Goal: Transaction & Acquisition: Subscribe to service/newsletter

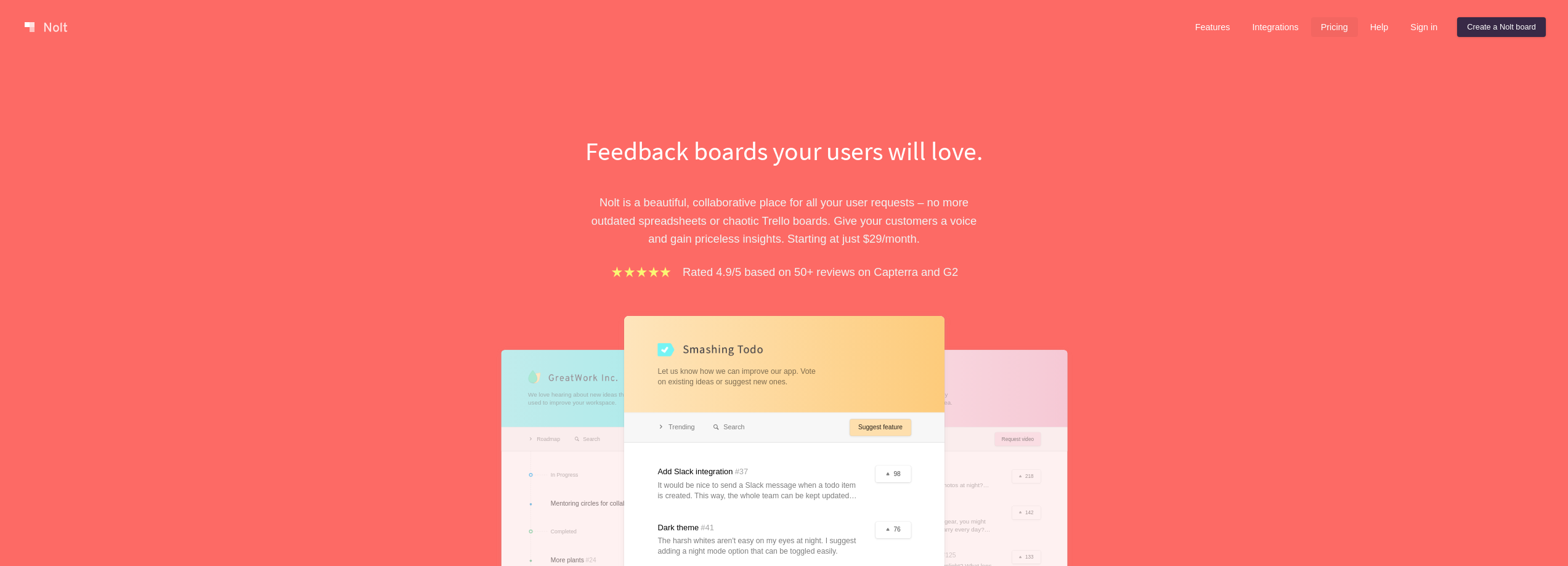
click at [1339, 27] on link "Pricing" at bounding box center [1334, 27] width 47 height 20
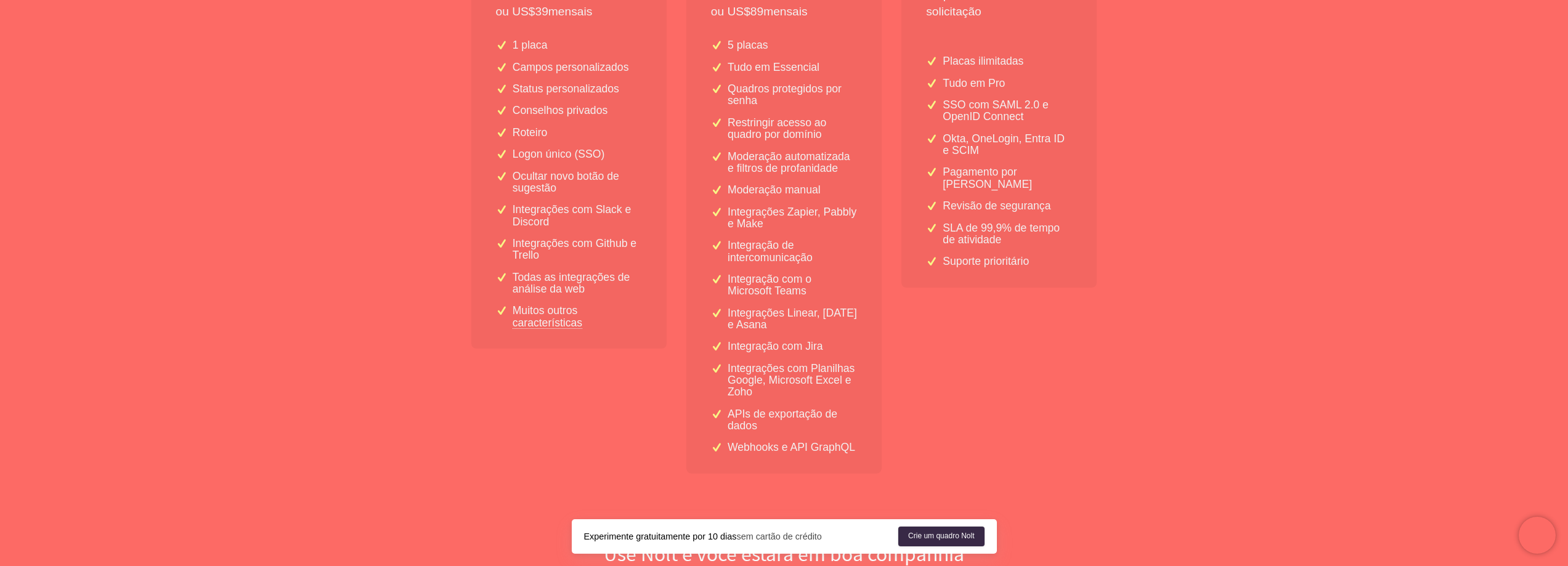
scroll to position [380, 0]
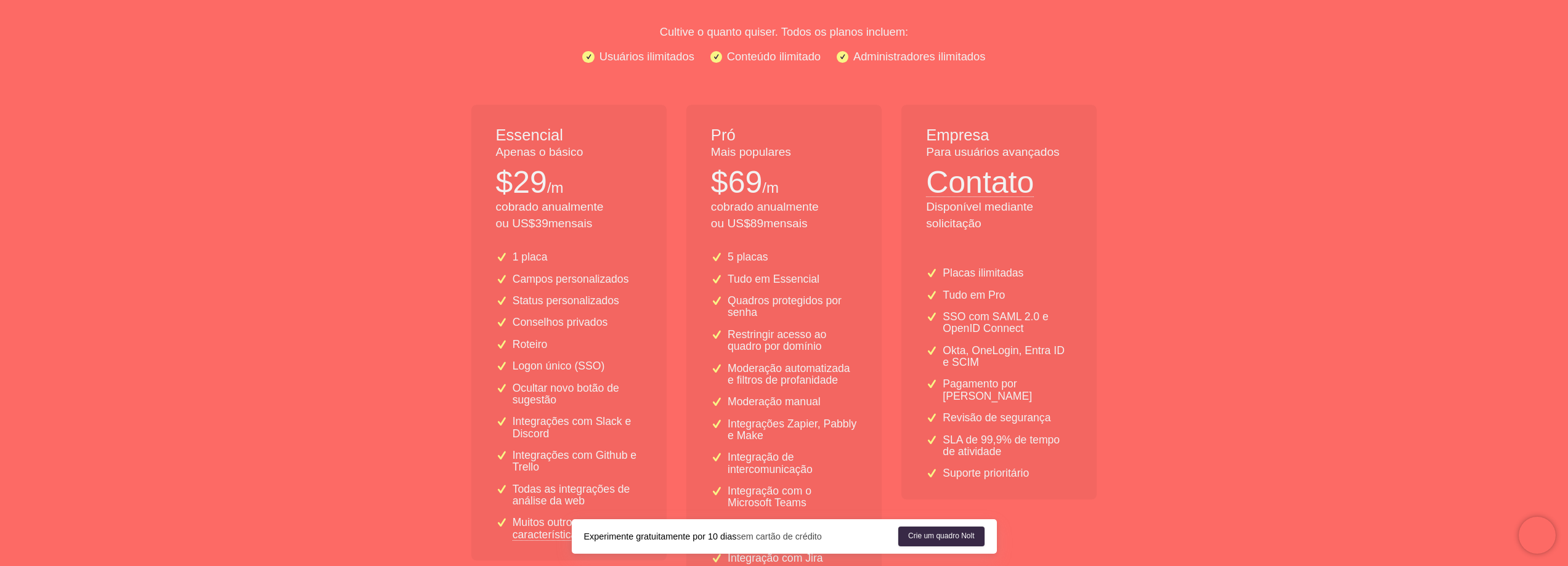
scroll to position [207, 0]
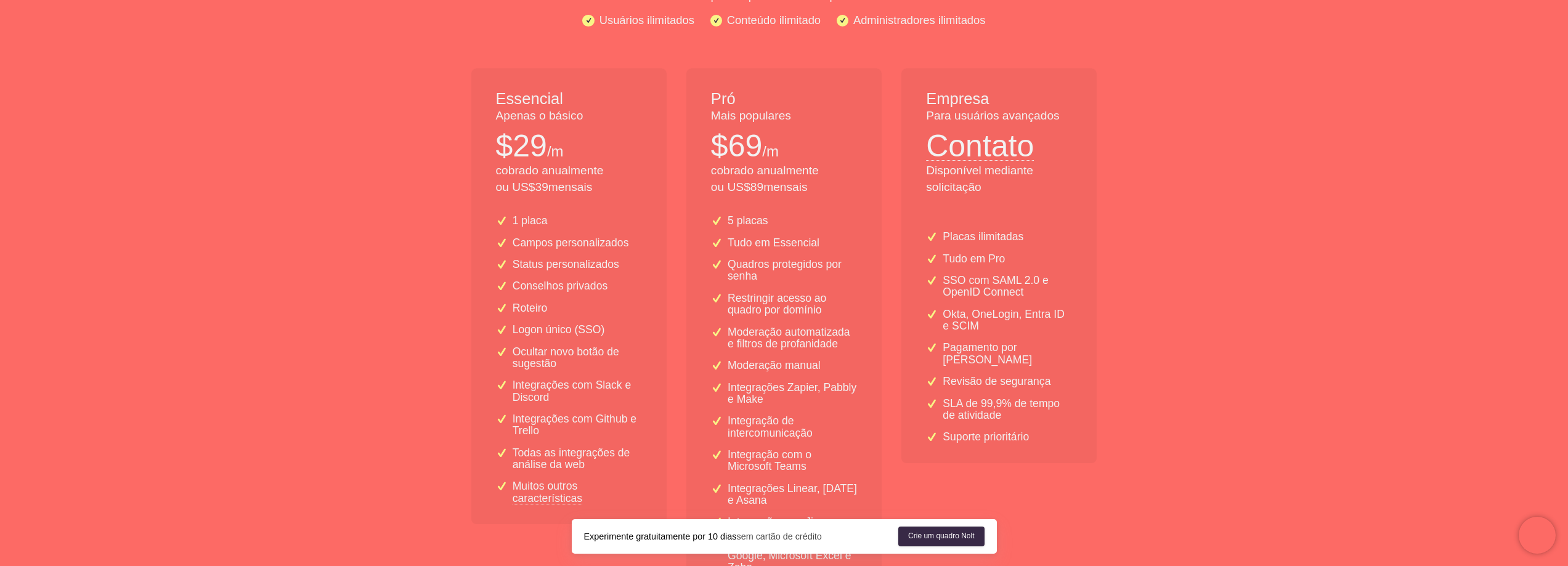
click at [731, 184] on font "ou US$" at bounding box center [731, 186] width 40 height 13
click at [731, 186] on font "ou US$" at bounding box center [731, 186] width 40 height 13
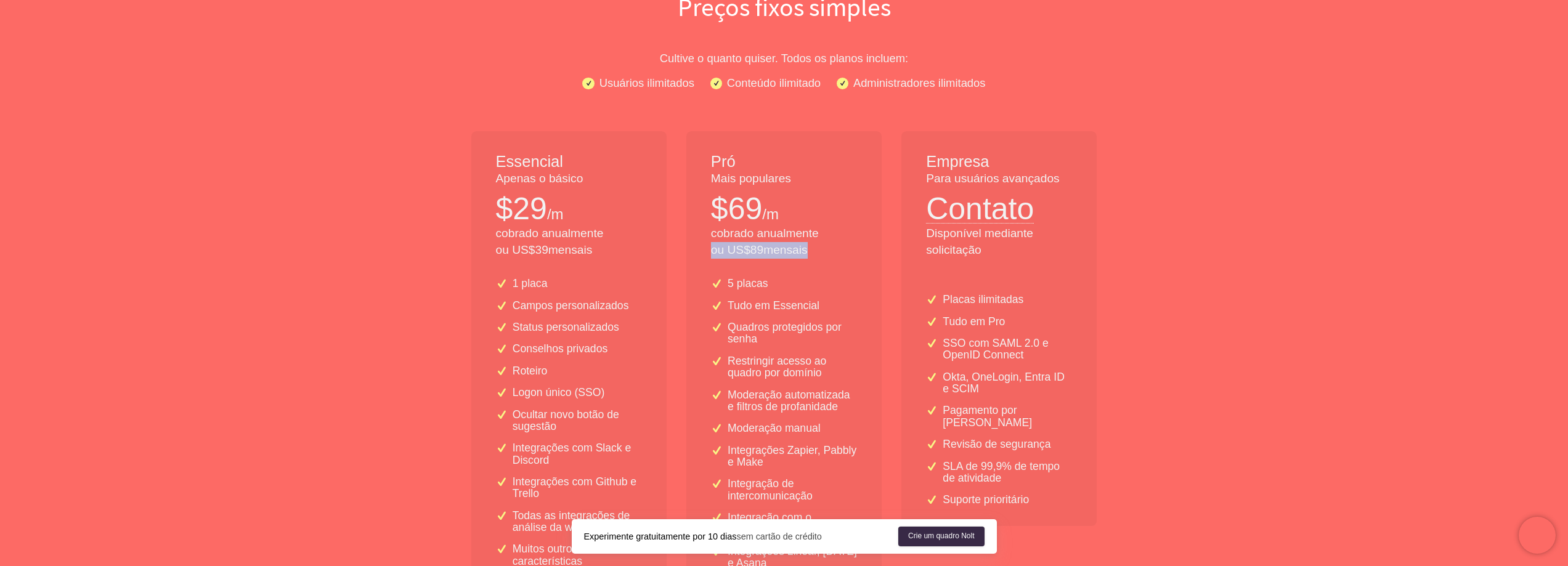
scroll to position [0, 0]
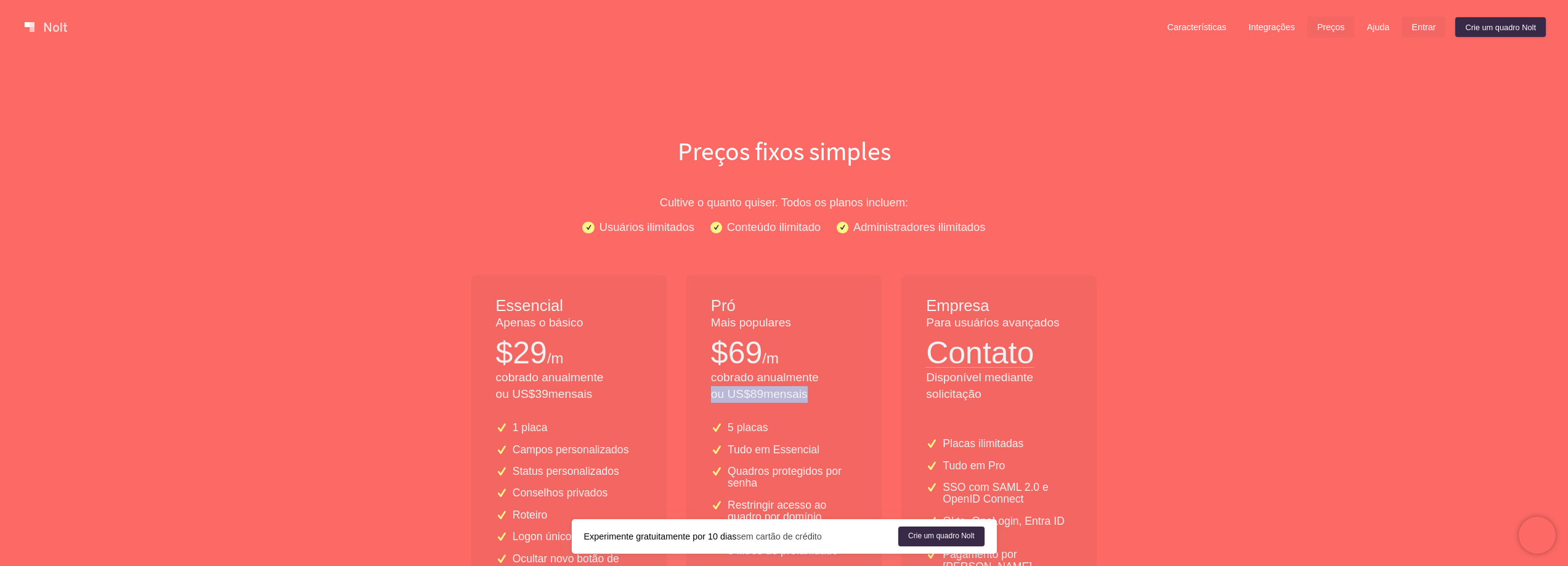
click at [1417, 27] on font "Entrar" at bounding box center [1423, 27] width 24 height 10
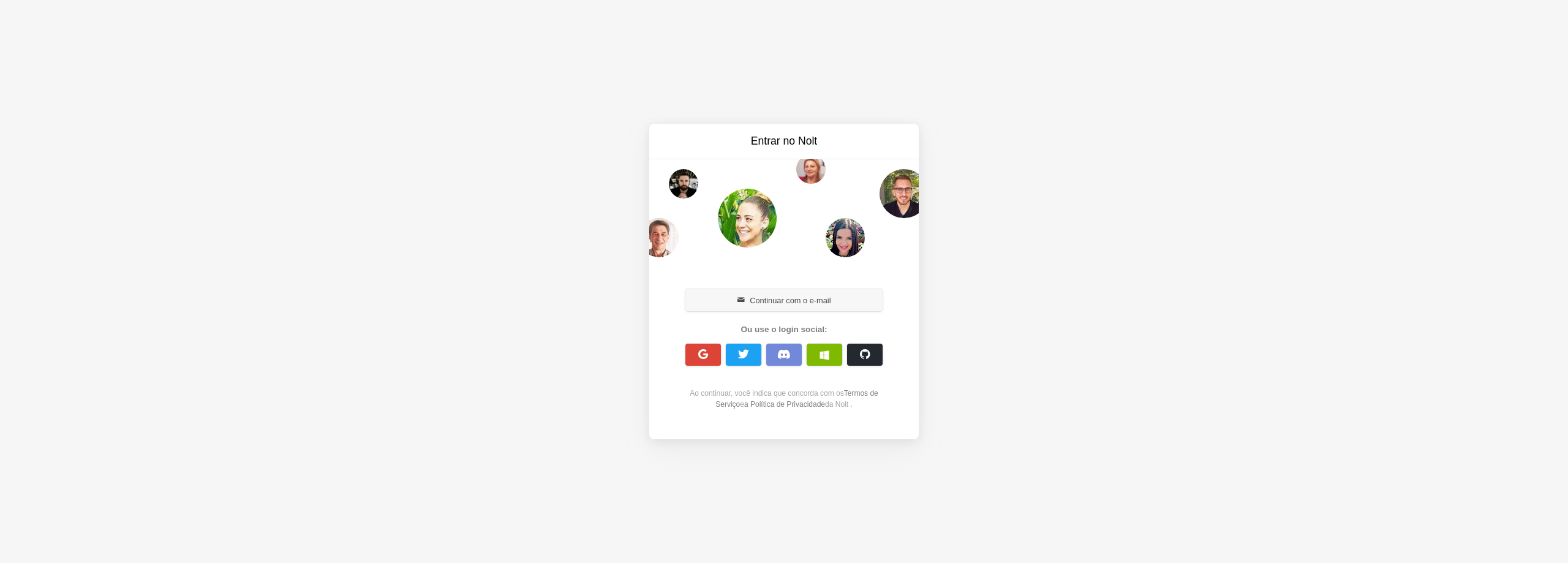
click at [811, 294] on font "Continuar com o e-mail" at bounding box center [790, 300] width 81 height 12
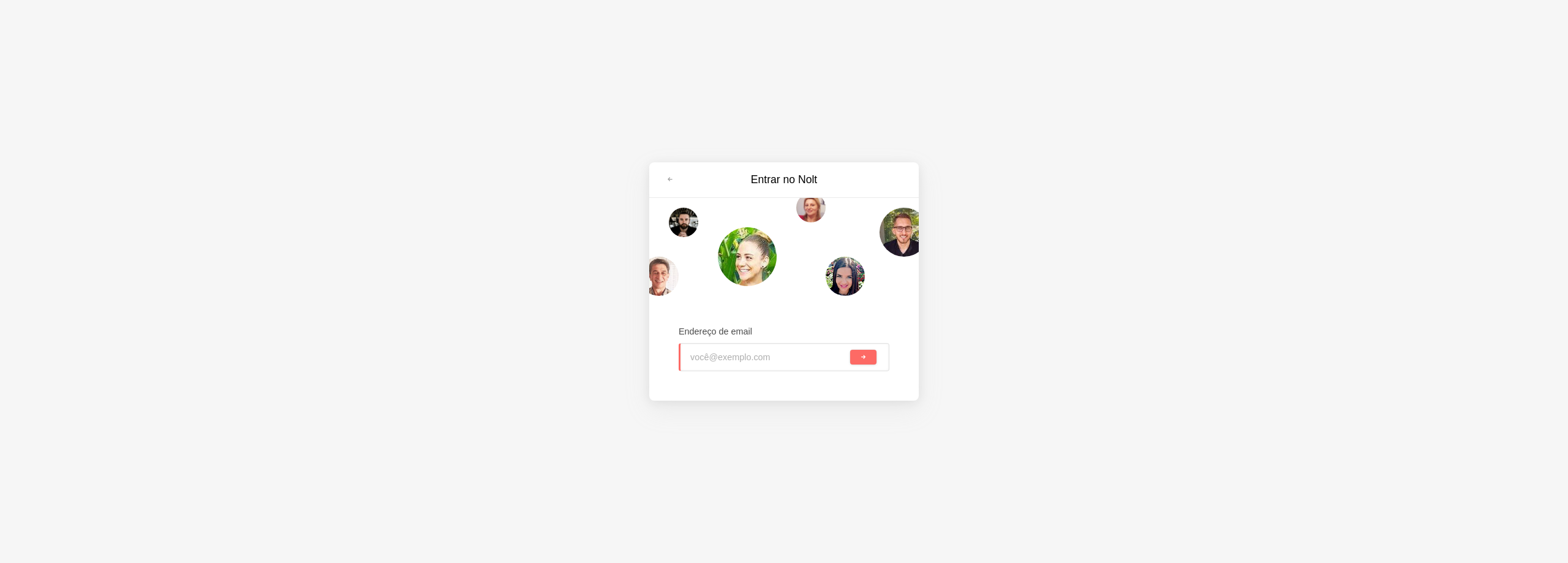
click at [818, 351] on input "email" at bounding box center [769, 357] width 157 height 27
type input "[EMAIL_ADDRESS][DOMAIN_NAME]"
click at [850, 350] on button "submit" at bounding box center [863, 356] width 26 height 14
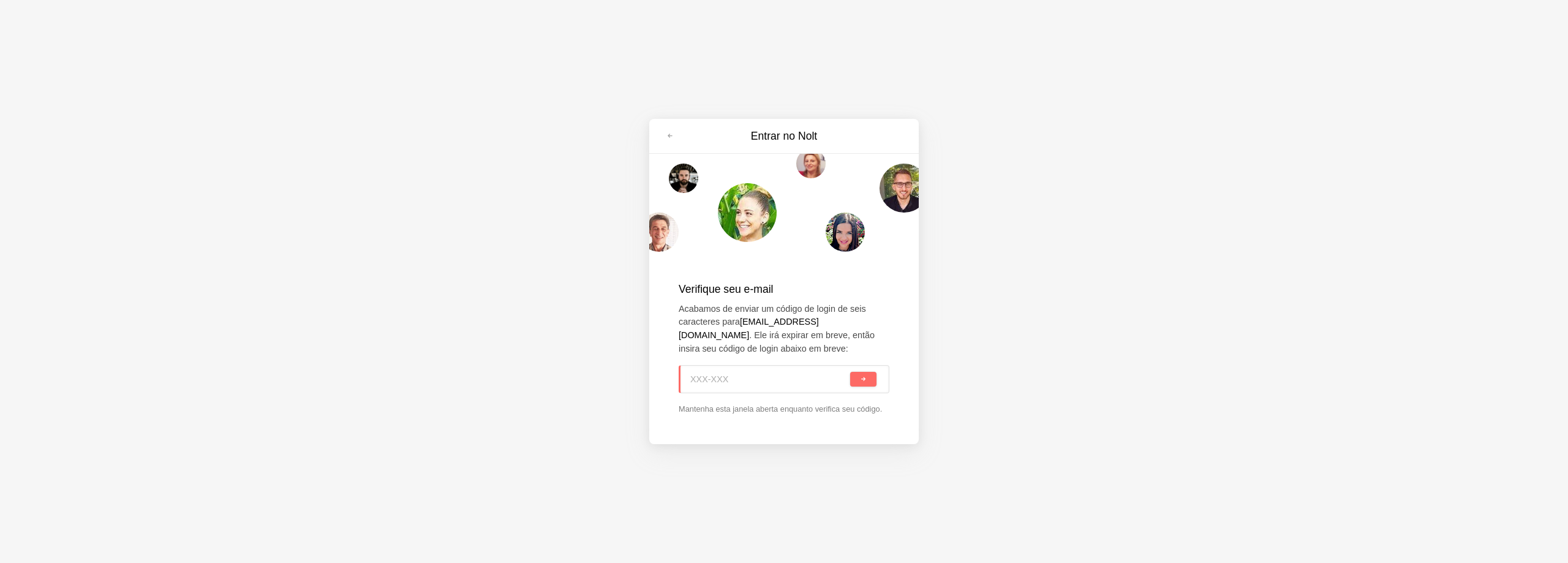
click at [814, 320] on font "[EMAIL_ADDRESS][DOMAIN_NAME]" at bounding box center [748, 328] width 140 height 23
click at [813, 321] on font "[EMAIL_ADDRESS][DOMAIN_NAME]" at bounding box center [748, 328] width 140 height 23
drag, startPoint x: 849, startPoint y: 324, endPoint x: 738, endPoint y: 324, distance: 111.0
click at [739, 322] on p "Acabamos de enviar um código de login de seis caracteres para [EMAIL_ADDRESS][D…" at bounding box center [784, 329] width 211 height 53
copy font "[EMAIL_ADDRESS][DOMAIN_NAME]"
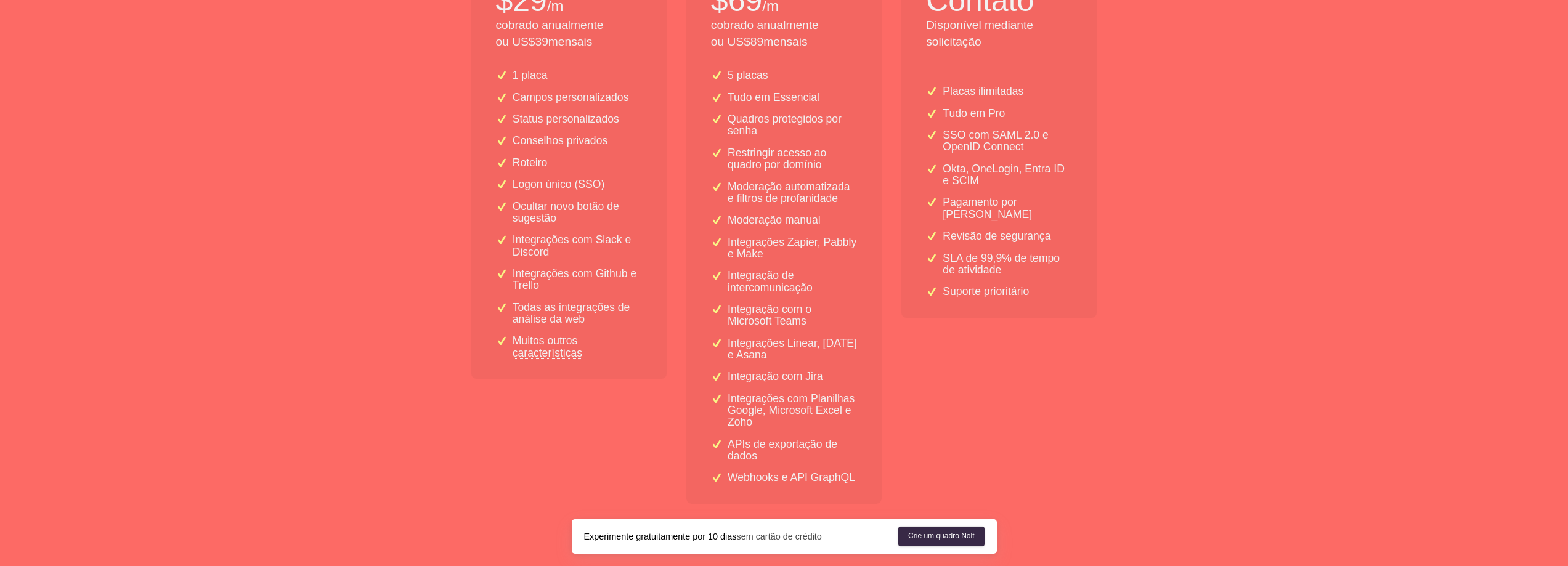
scroll to position [424, 0]
